Goal: Task Accomplishment & Management: Use online tool/utility

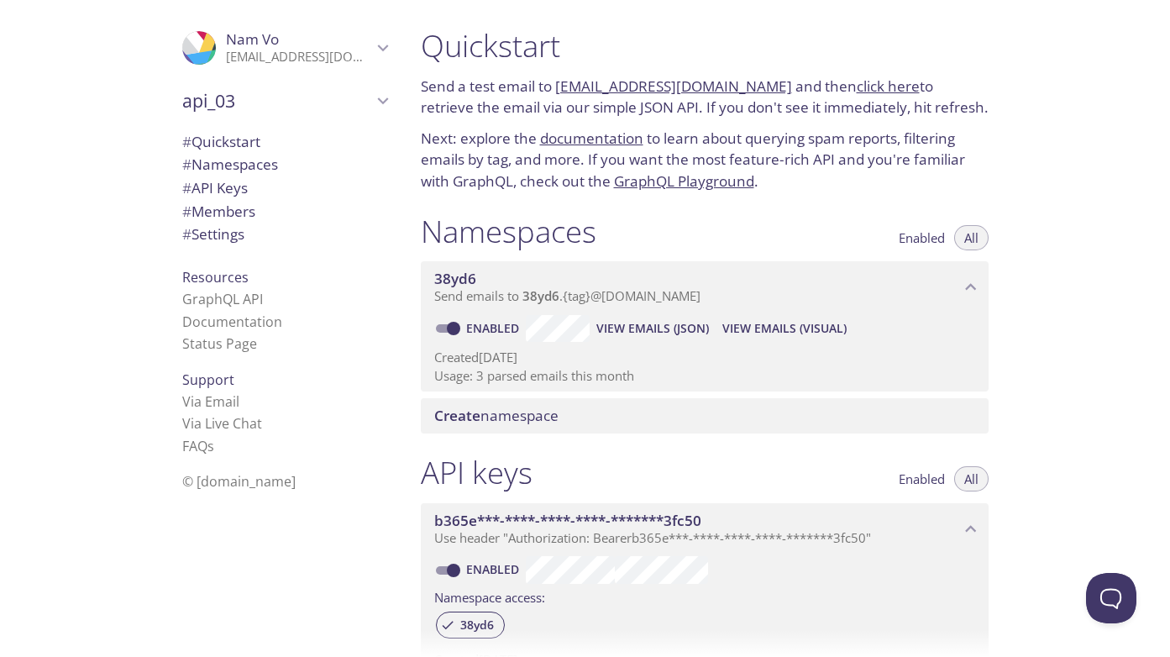
scroll to position [27, 0]
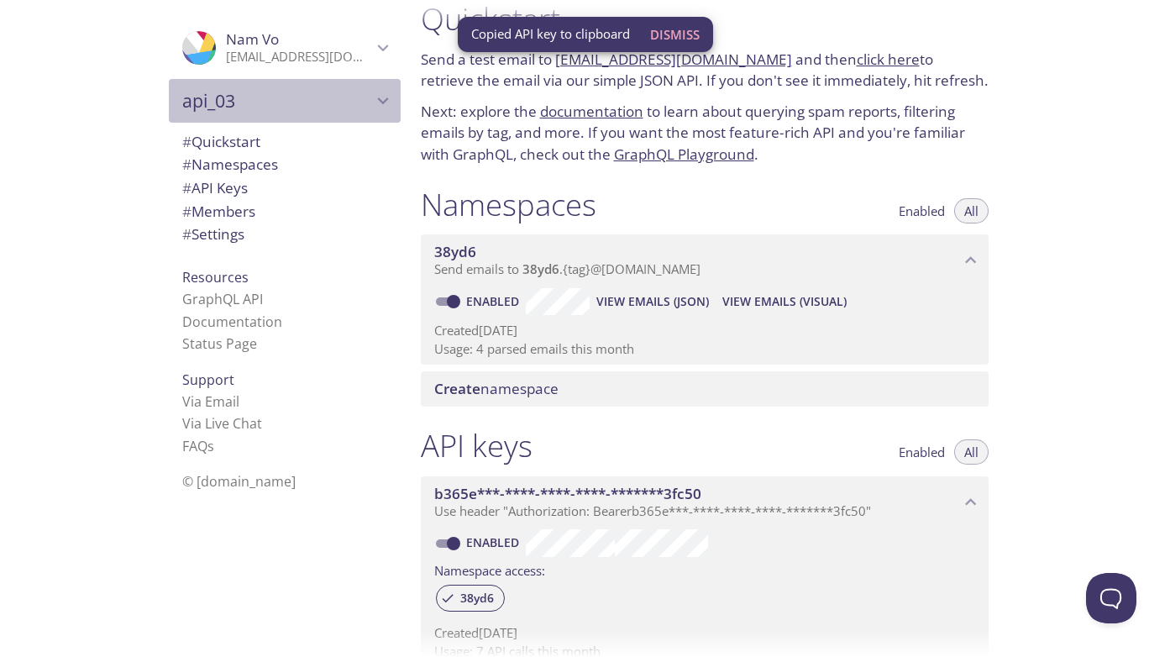
click at [324, 99] on span "api_03" at bounding box center [277, 101] width 190 height 24
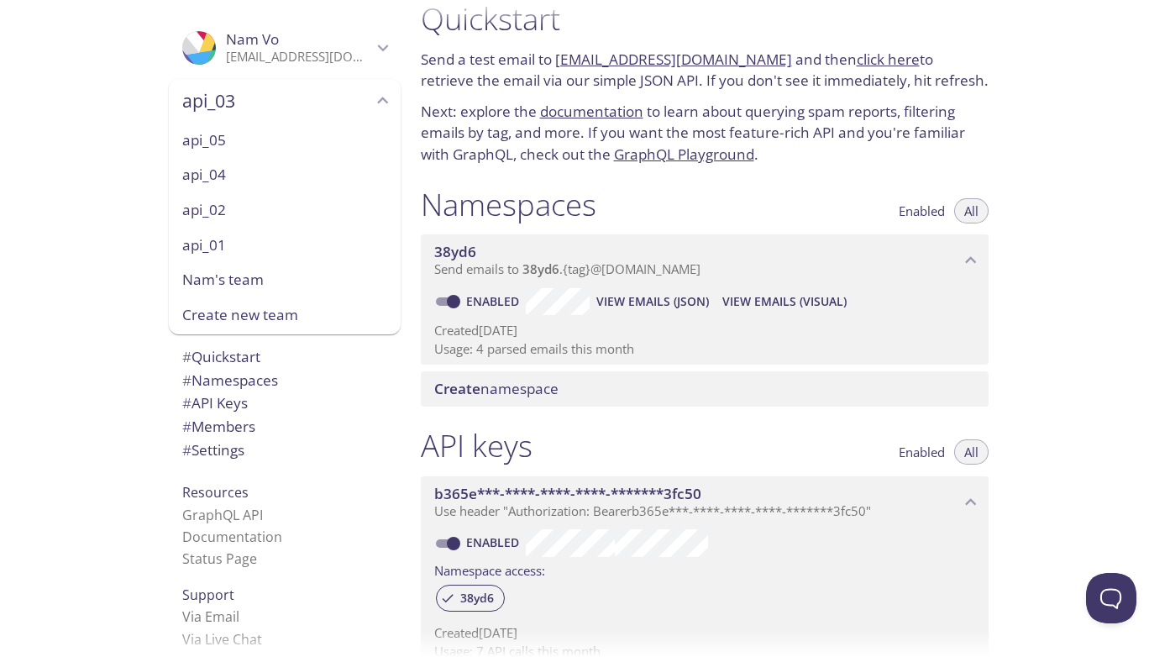
click at [239, 166] on span "api_04" at bounding box center [284, 175] width 205 height 22
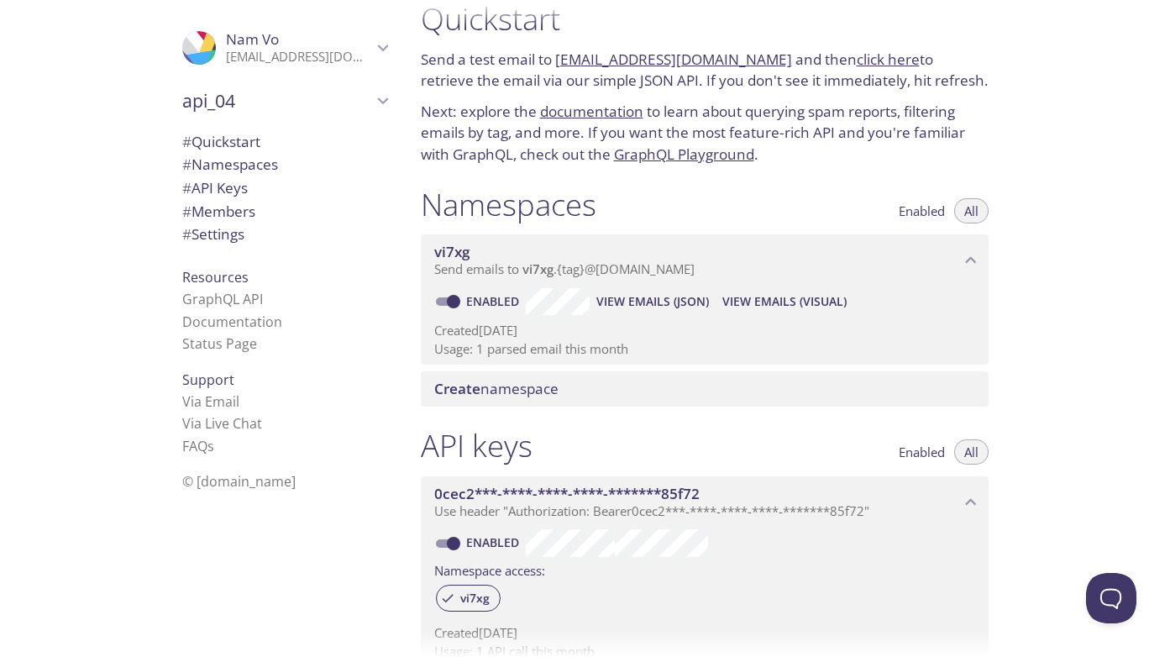
scroll to position [25, 0]
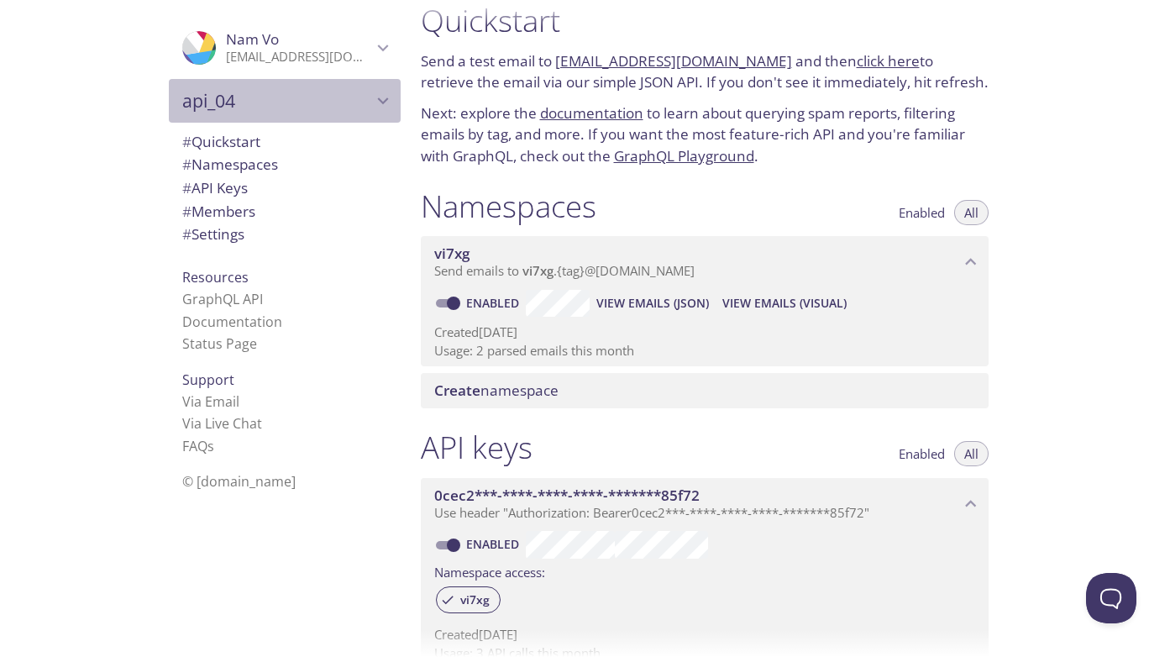
click at [339, 103] on span "api_04" at bounding box center [277, 101] width 190 height 24
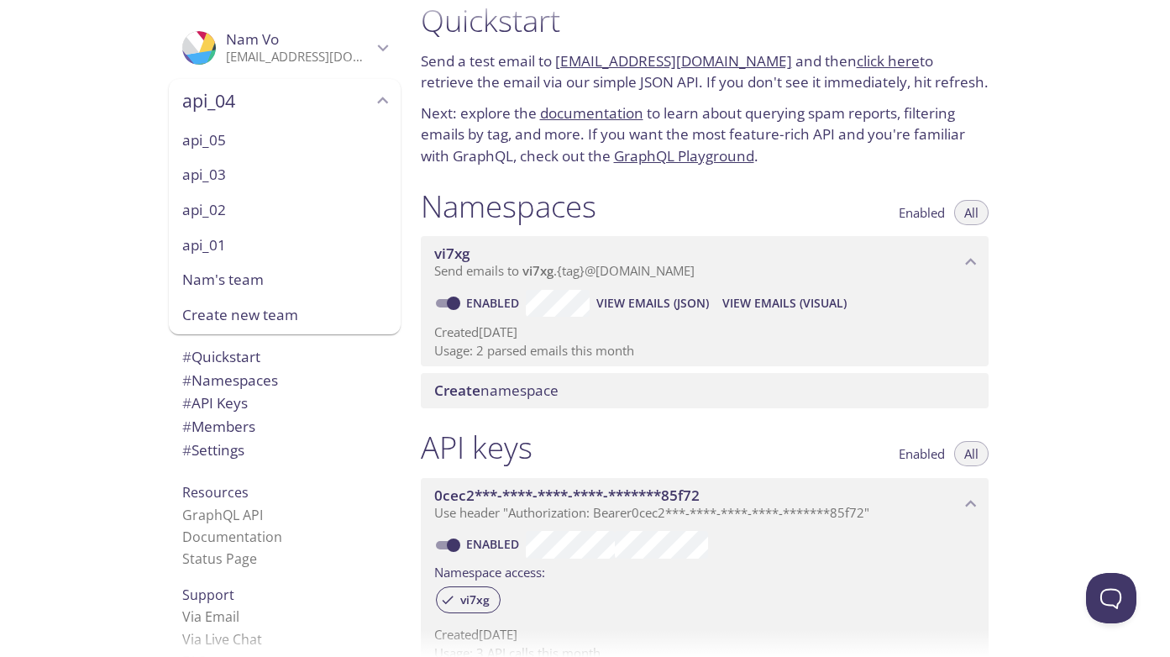
click at [269, 143] on span "api_05" at bounding box center [284, 140] width 205 height 22
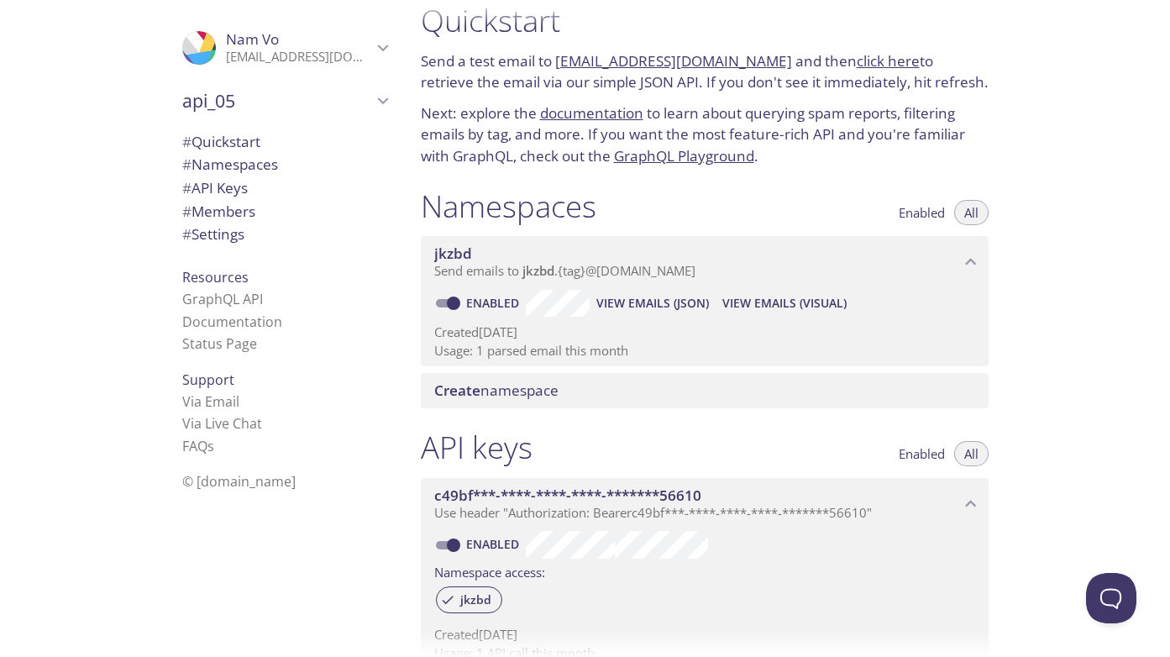
scroll to position [27, 0]
click at [335, 87] on div "api_05" at bounding box center [285, 101] width 232 height 44
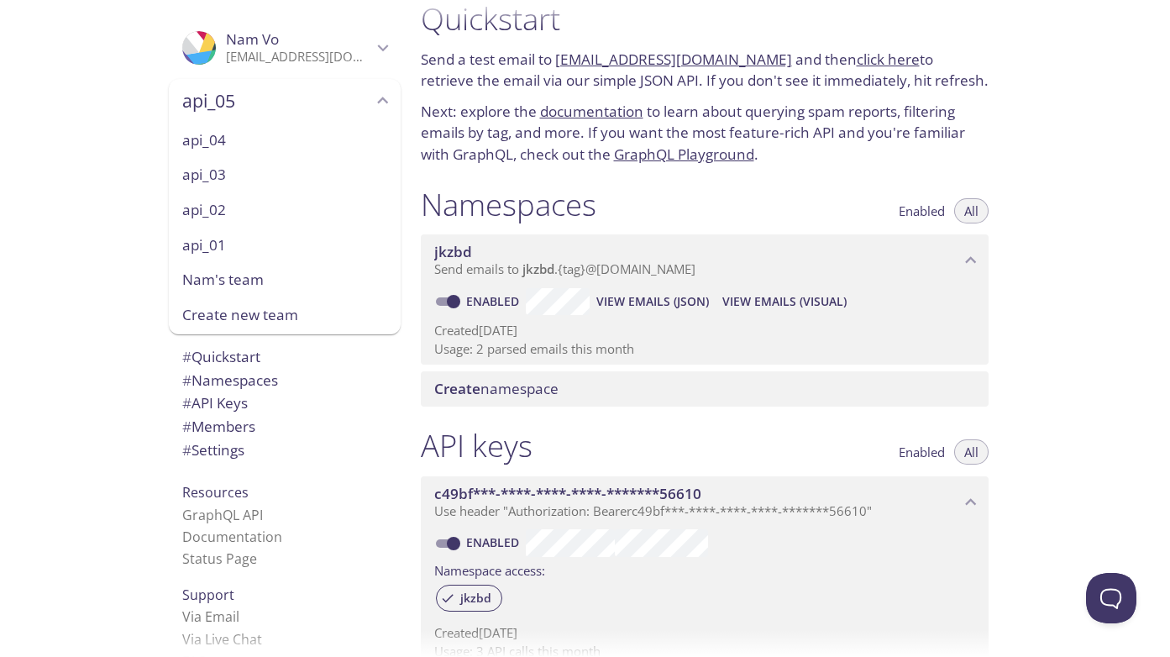
click at [260, 277] on span "Nam's team" at bounding box center [284, 280] width 205 height 22
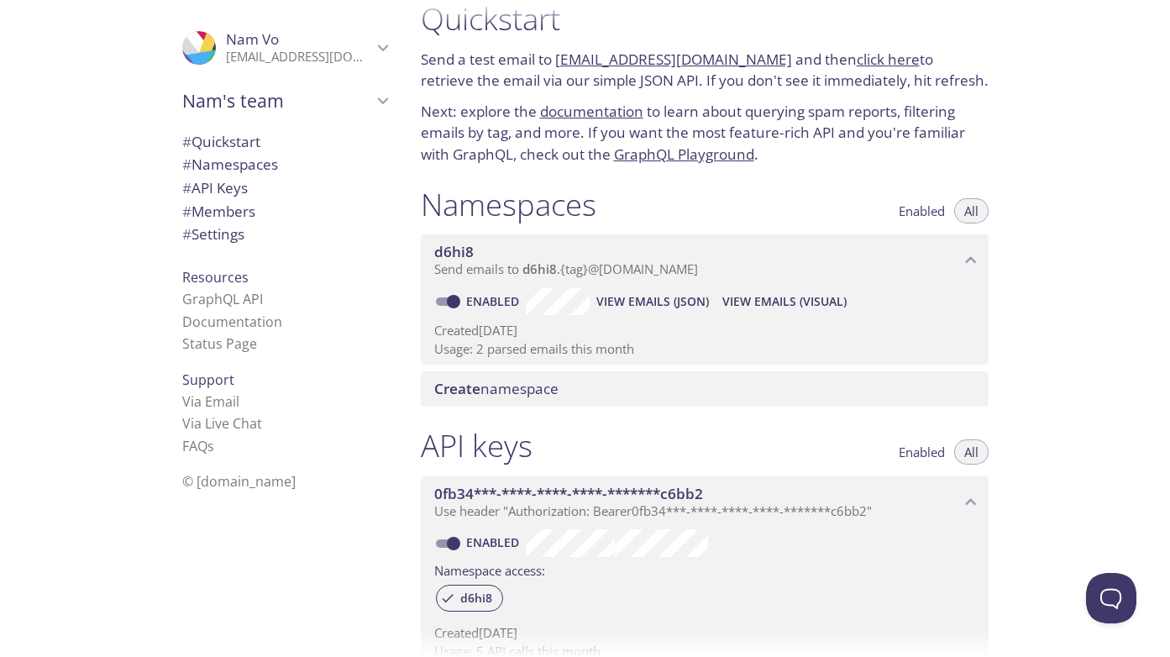
click at [321, 111] on span "Nam's team" at bounding box center [277, 101] width 190 height 24
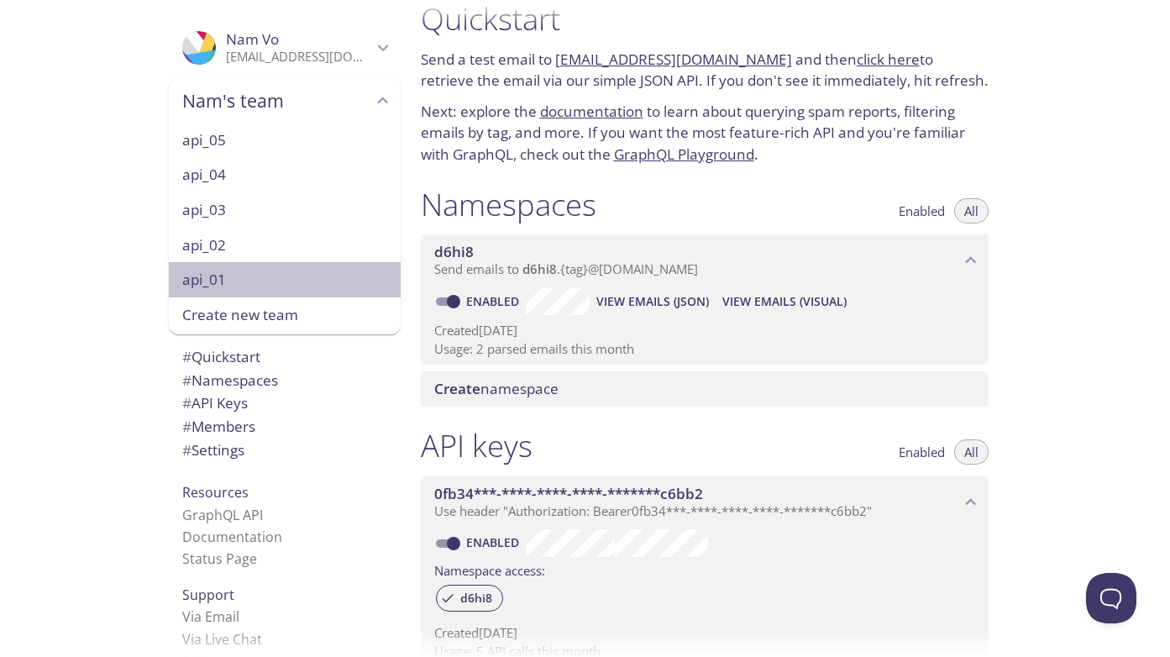
click at [281, 294] on div "api_01" at bounding box center [285, 279] width 232 height 35
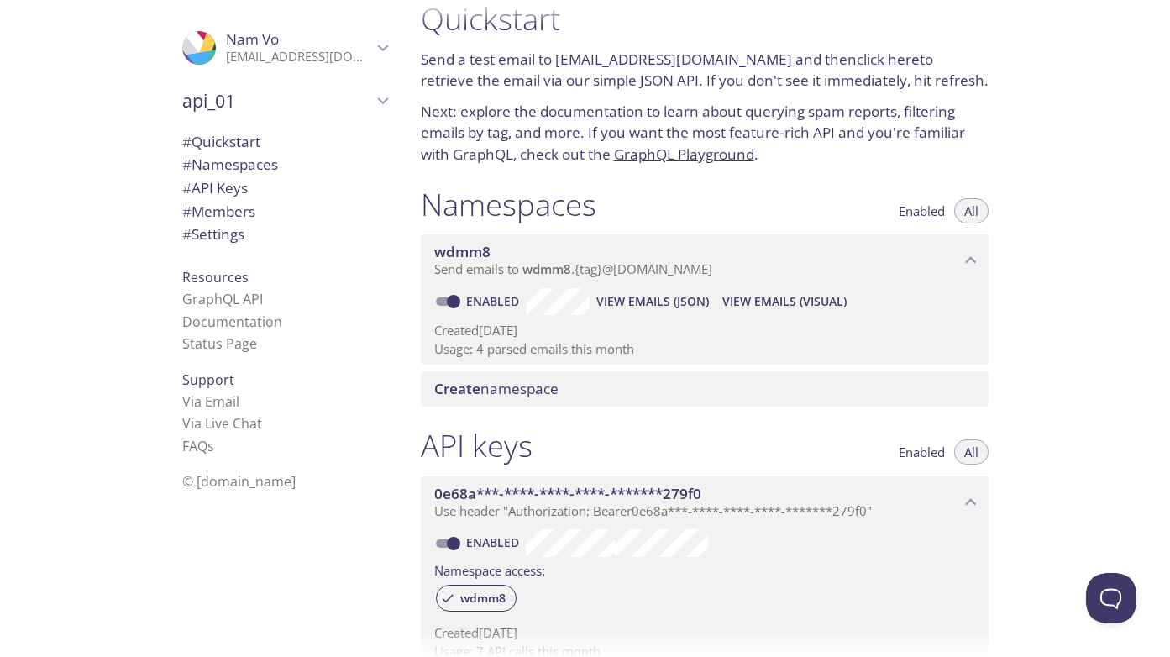
click at [298, 101] on span "api_01" at bounding box center [277, 101] width 190 height 24
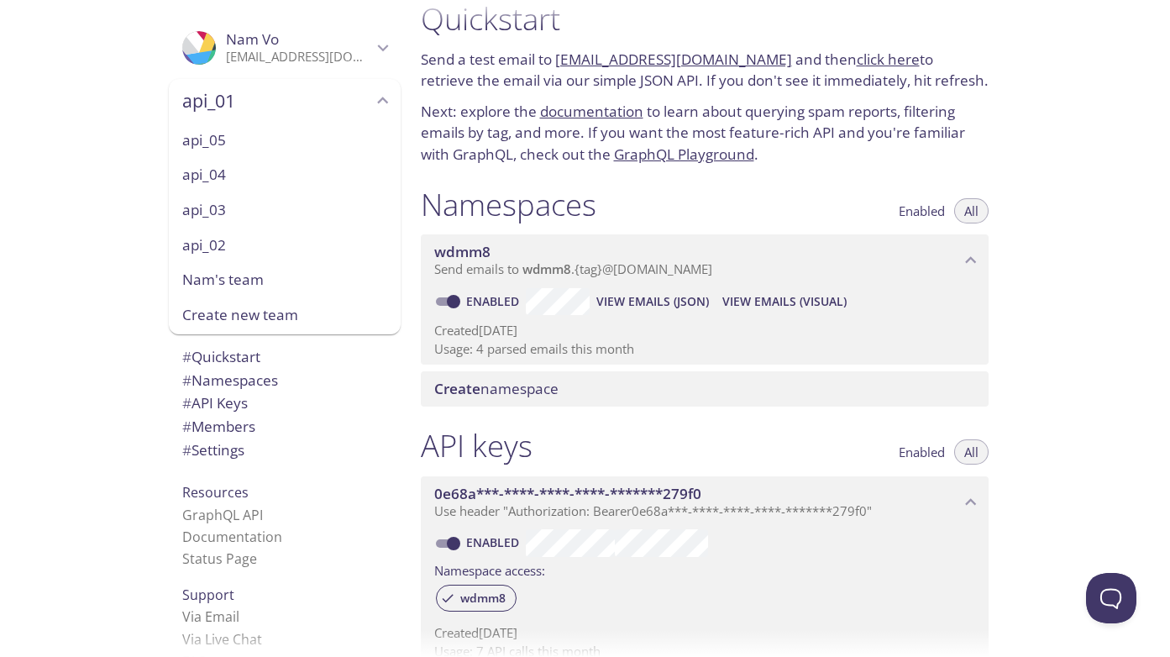
click at [231, 235] on span "api_02" at bounding box center [284, 245] width 205 height 22
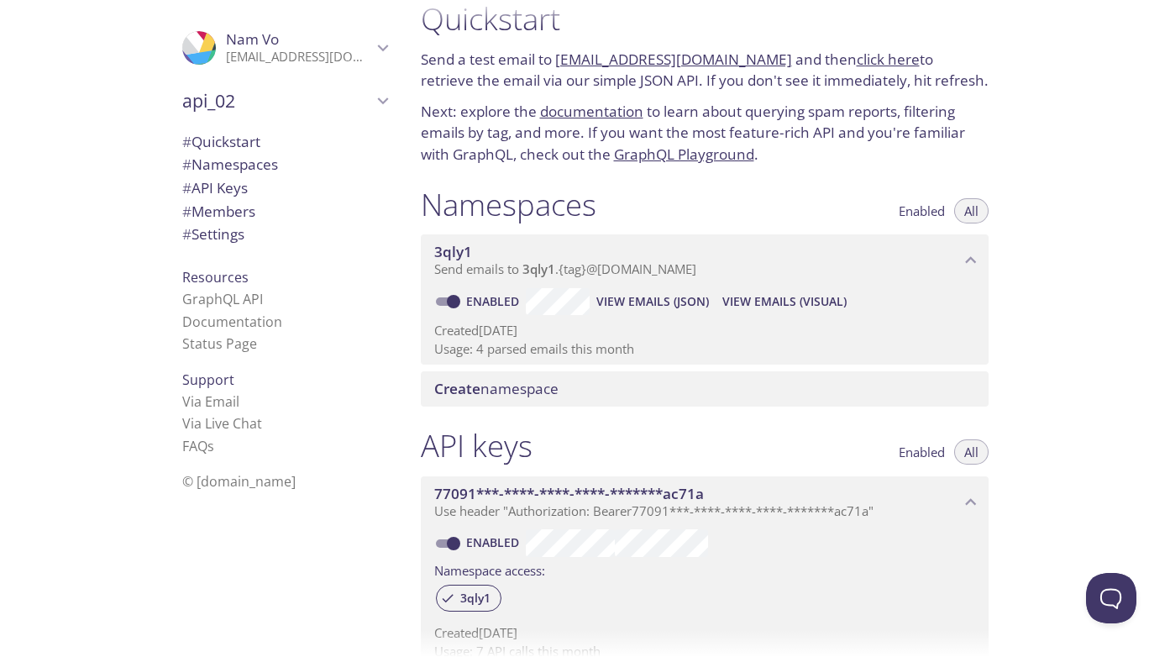
click at [292, 97] on span "api_02" at bounding box center [277, 101] width 190 height 24
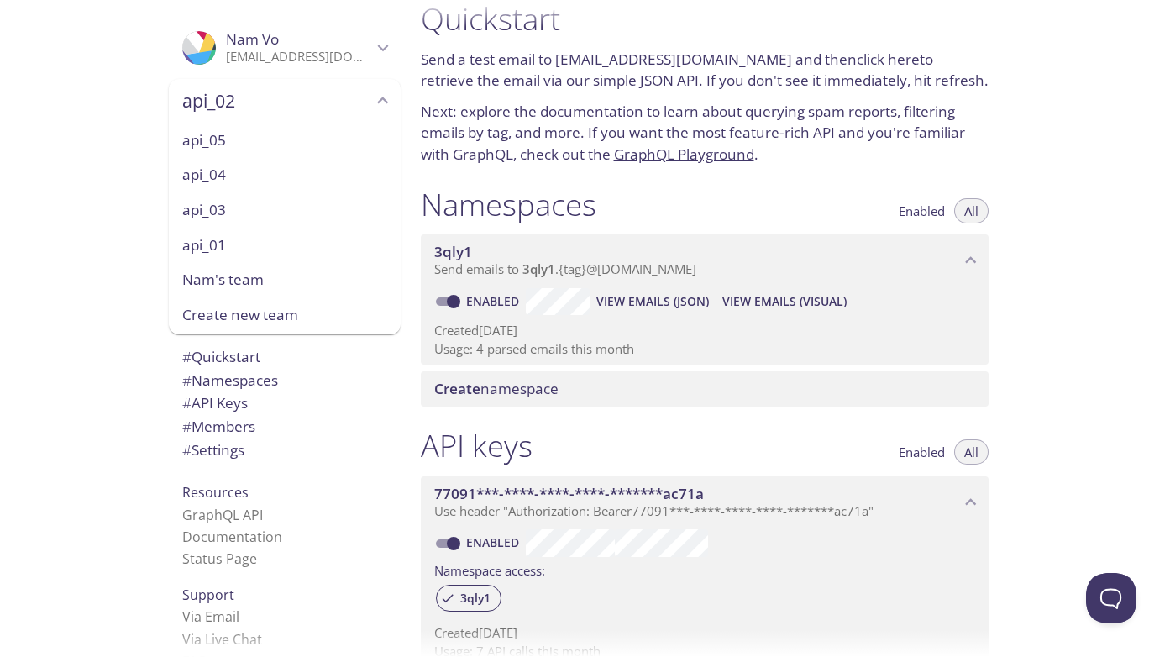
click at [223, 197] on div "api_03" at bounding box center [285, 209] width 232 height 35
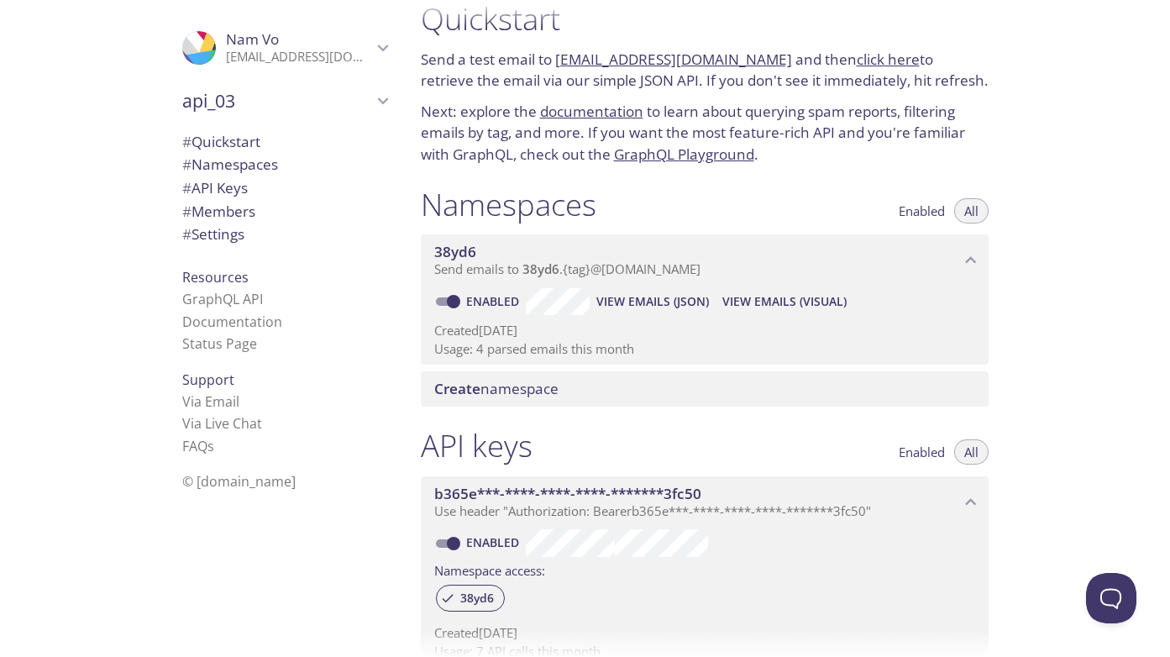
click at [294, 113] on div "api_03" at bounding box center [285, 101] width 232 height 44
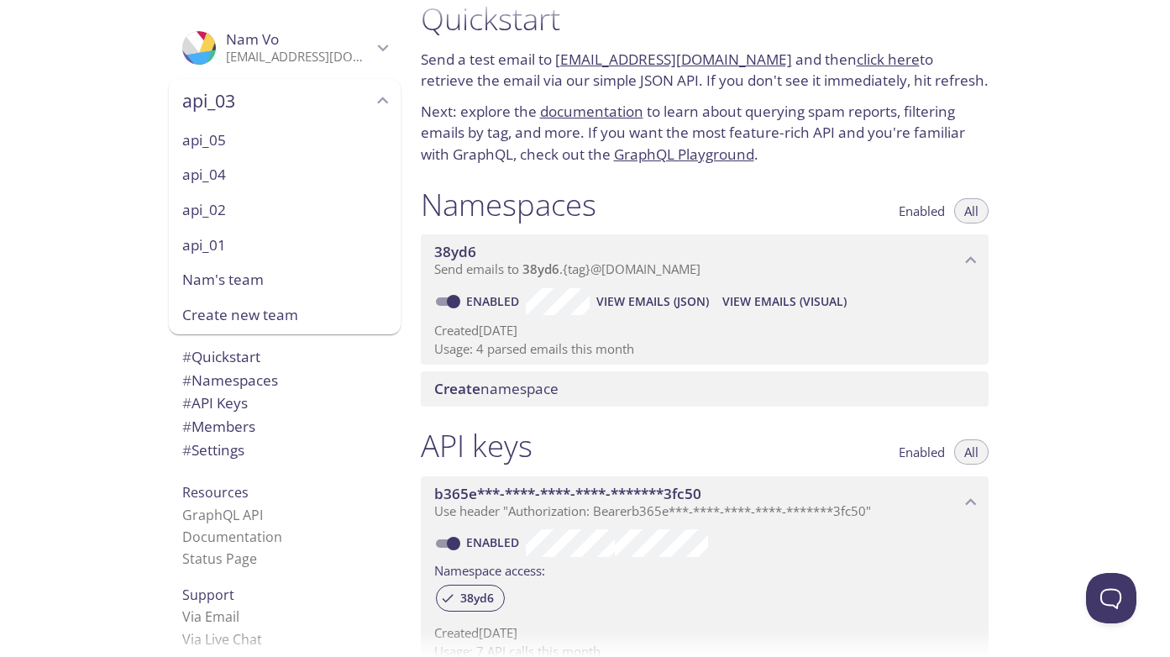
click at [272, 169] on span "api_04" at bounding box center [284, 175] width 205 height 22
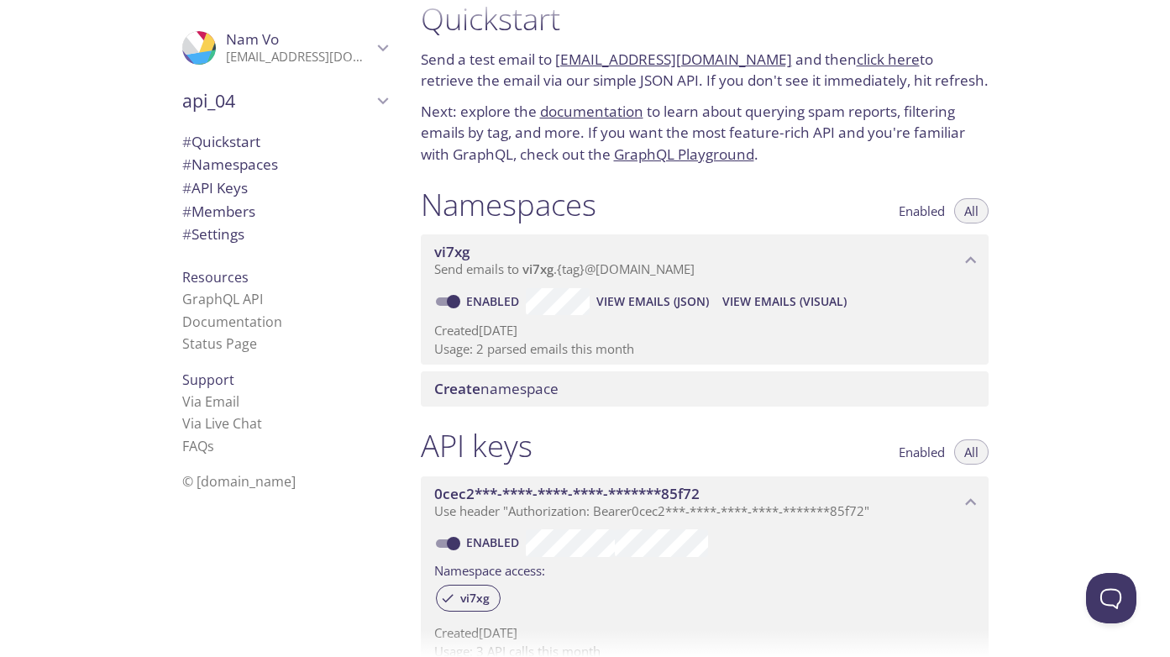
scroll to position [25, 0]
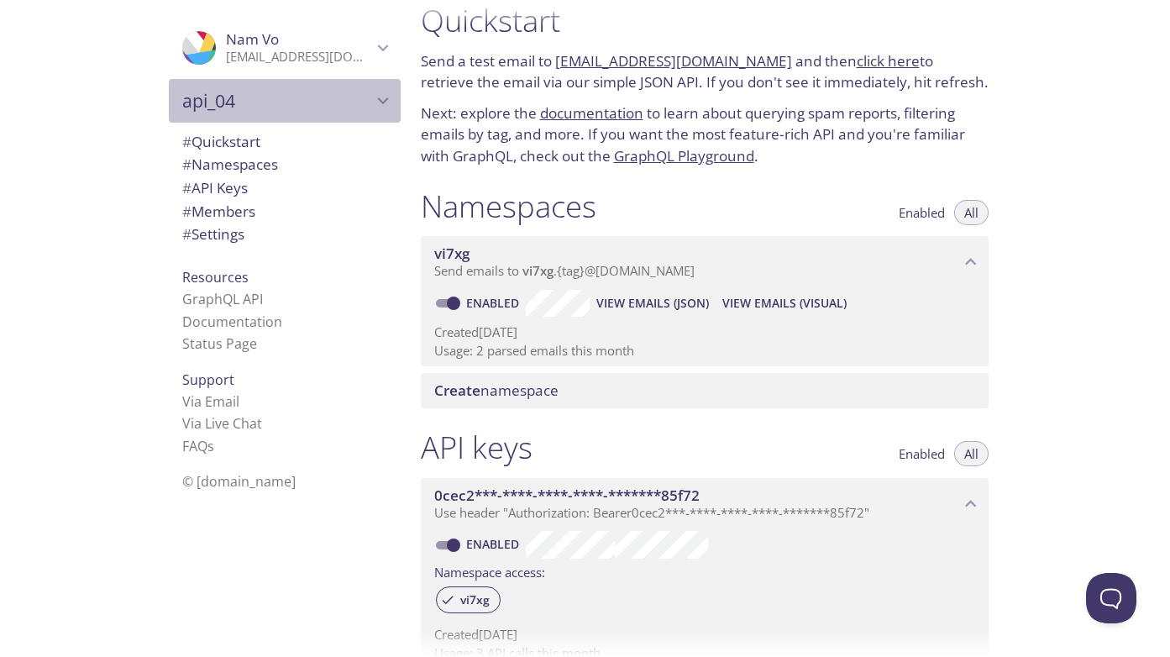
click at [229, 96] on span "api_04" at bounding box center [277, 101] width 190 height 24
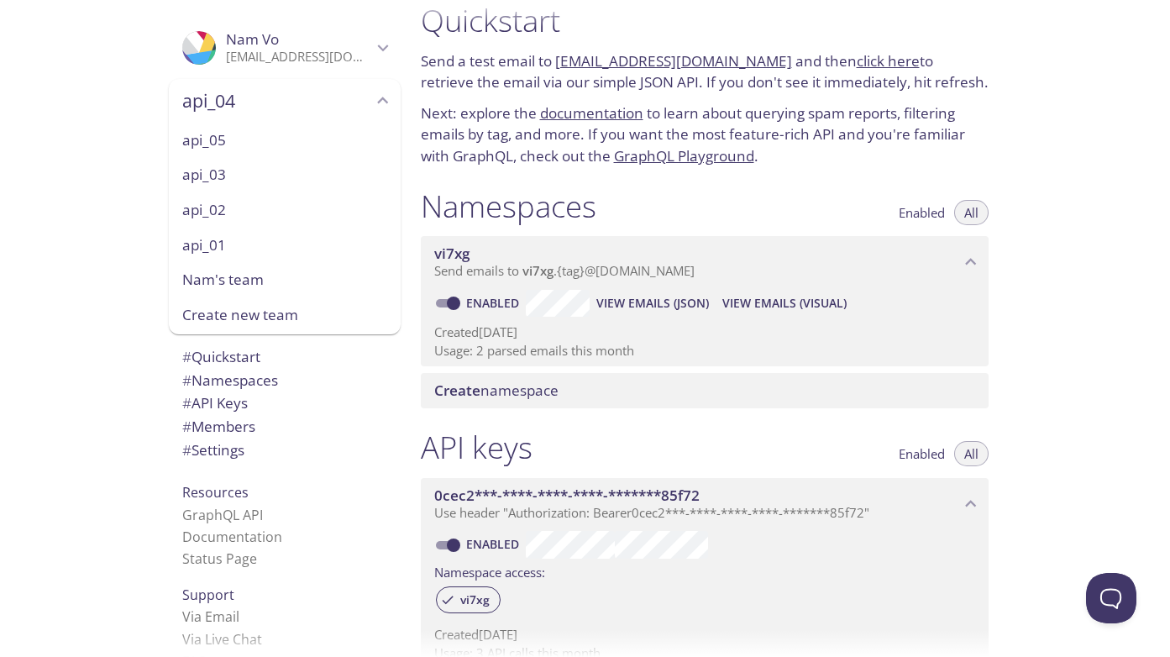
click at [228, 139] on span "api_05" at bounding box center [284, 140] width 205 height 22
type input "api_05"
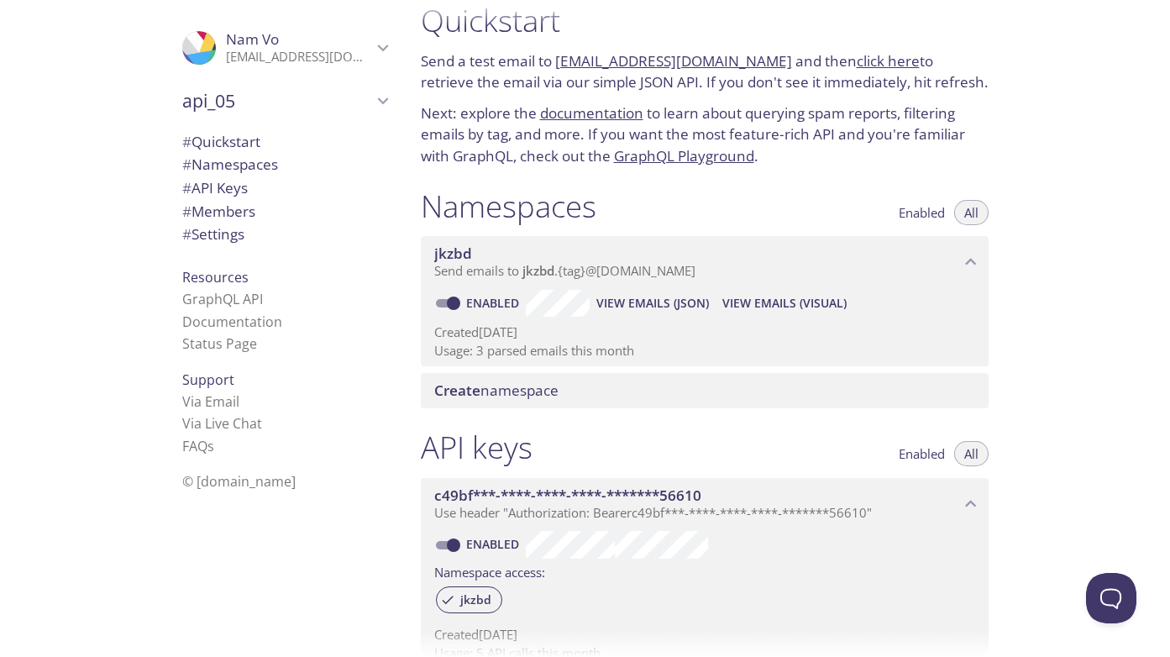
scroll to position [27, 0]
